Goal: Task Accomplishment & Management: Use online tool/utility

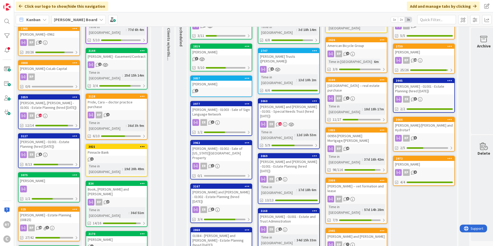
click at [48, 184] on link "3075 [PERSON_NAME] 1/2" at bounding box center [49, 187] width 62 height 30
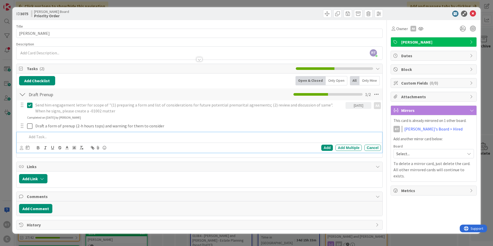
click at [37, 133] on div at bounding box center [203, 136] width 356 height 9
click at [323, 148] on div "Add" at bounding box center [327, 148] width 12 height 6
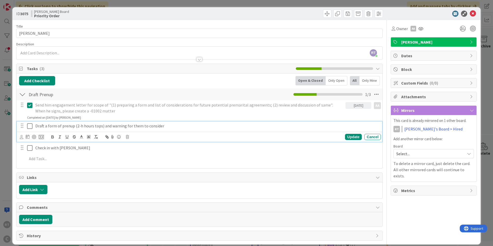
click at [30, 128] on icon at bounding box center [31, 126] width 8 height 6
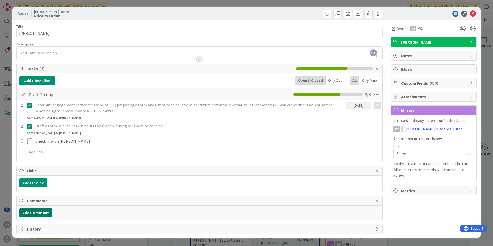
click at [42, 209] on button "Add Comment" at bounding box center [35, 212] width 33 height 9
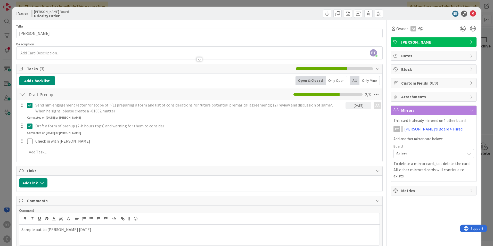
scroll to position [36, 0]
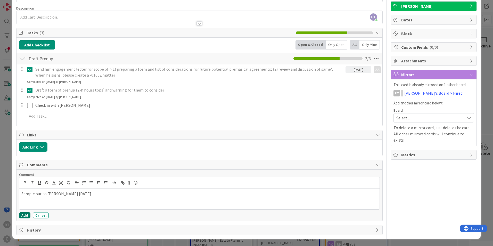
click at [22, 217] on button "Add" at bounding box center [24, 215] width 11 height 6
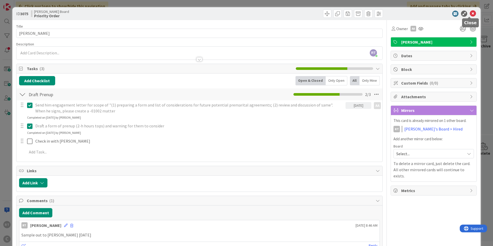
click at [470, 14] on icon at bounding box center [473, 14] width 6 height 6
